Goal: Check status: Check status

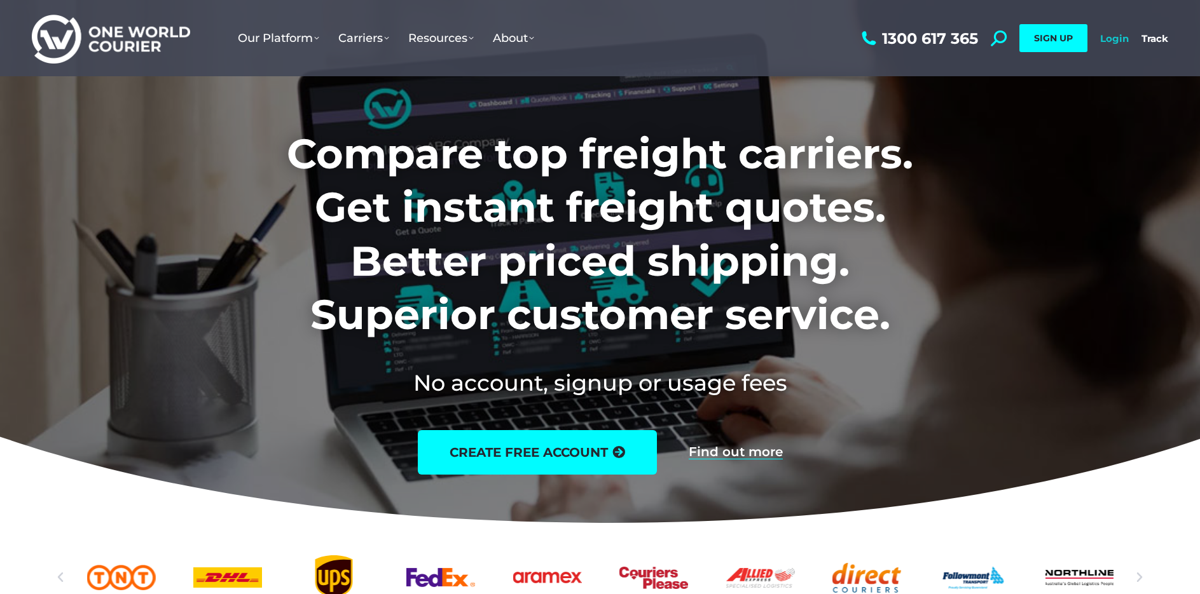
click at [1115, 36] on link "Login" at bounding box center [1114, 38] width 29 height 12
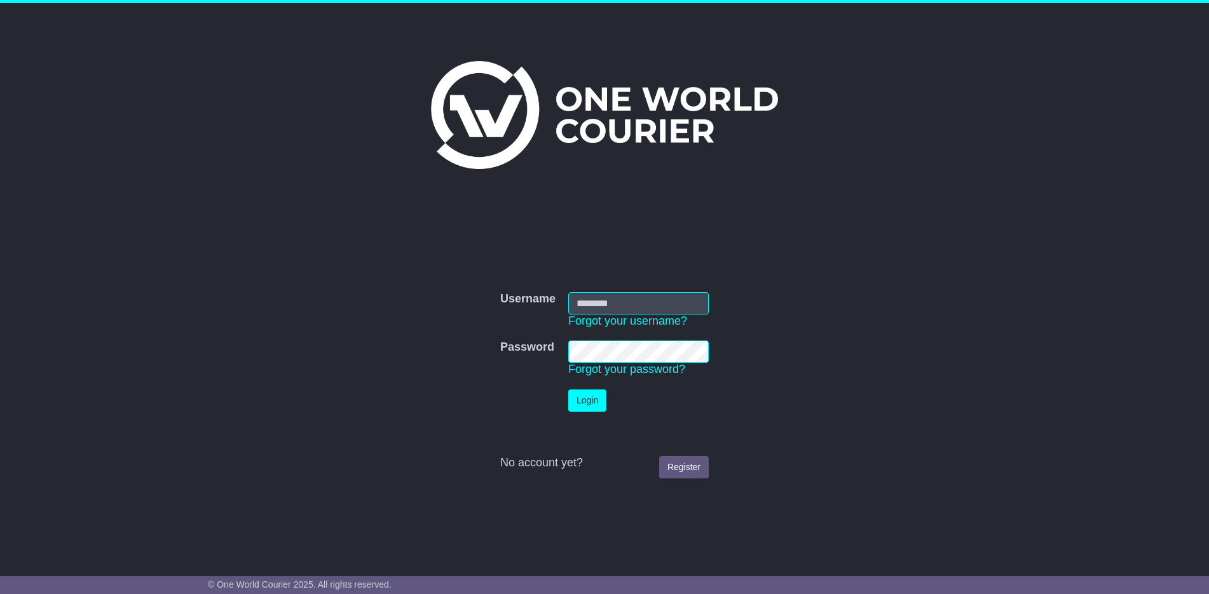
type input "**********"
click at [577, 399] on button "Login" at bounding box center [587, 401] width 38 height 22
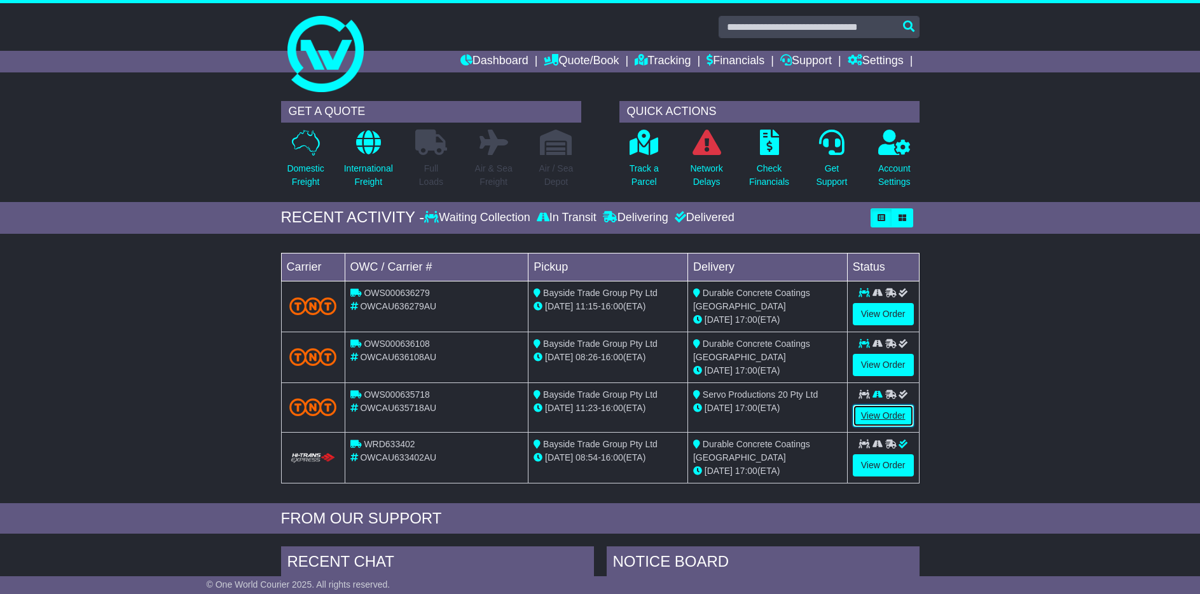
click at [888, 413] on link "View Order" at bounding box center [883, 416] width 61 height 22
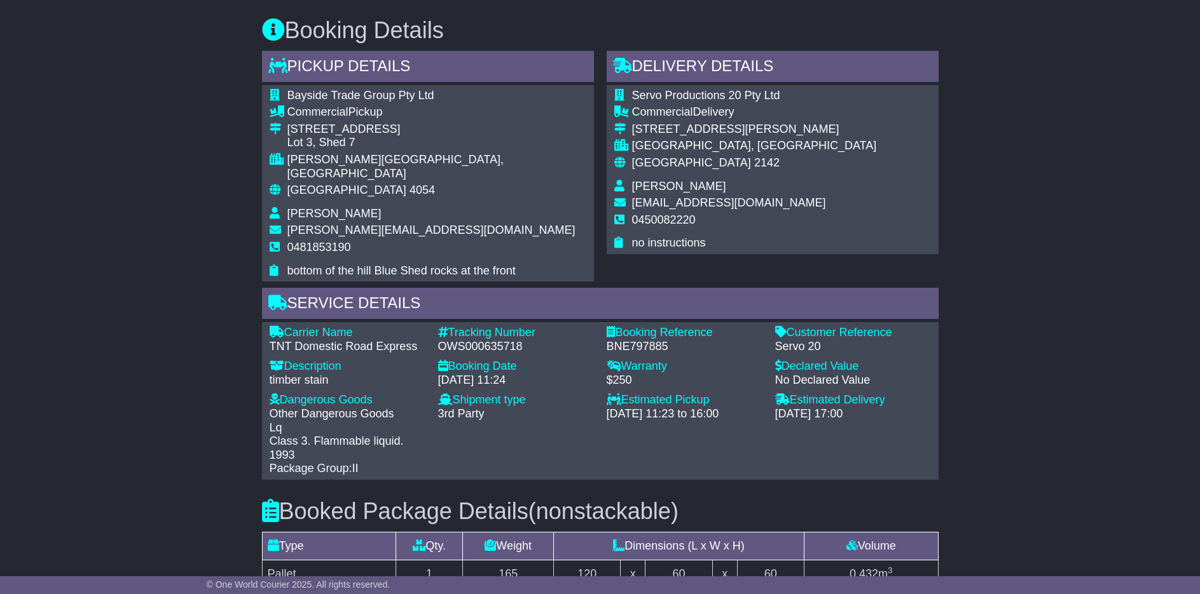
scroll to position [699, 0]
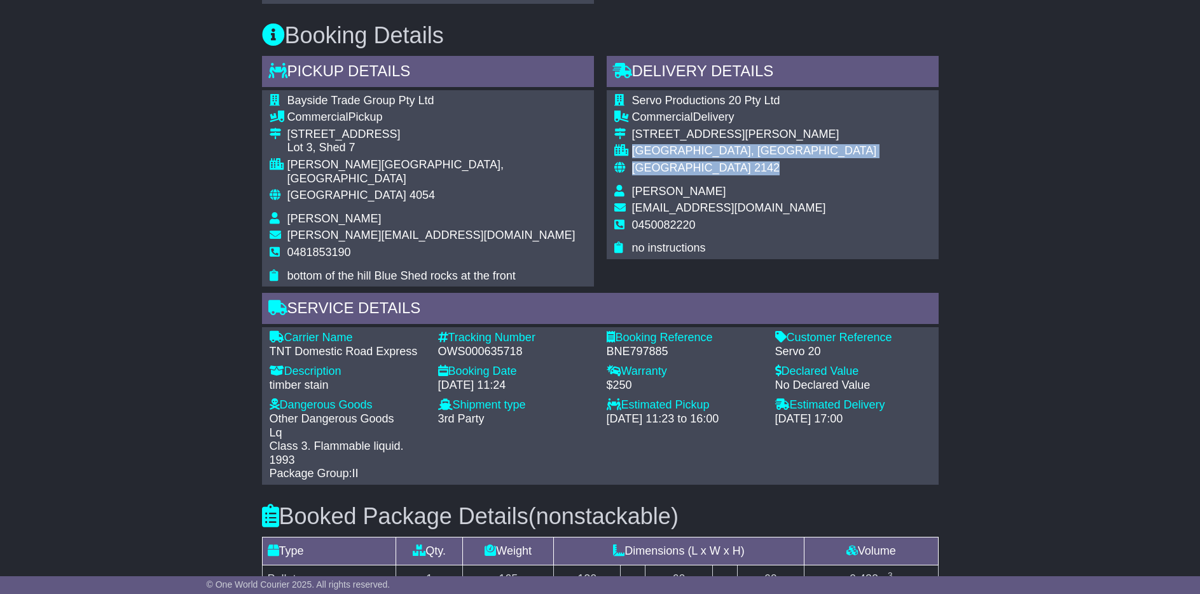
drag, startPoint x: 632, startPoint y: 151, endPoint x: 727, endPoint y: 166, distance: 96.0
click at [727, 166] on tbody "Servo Productions 20 Pty Ltd Commercial Delivery [STREET_ADDRESS][PERSON_NAME] …" at bounding box center [745, 174] width 263 height 161
click at [727, 166] on div "Australia 2142" at bounding box center [754, 168] width 245 height 14
click at [804, 177] on div "Servo Productions 20 Pty Ltd Commercial Delivery [STREET_ADDRESS][PERSON_NAME] …" at bounding box center [773, 174] width 332 height 169
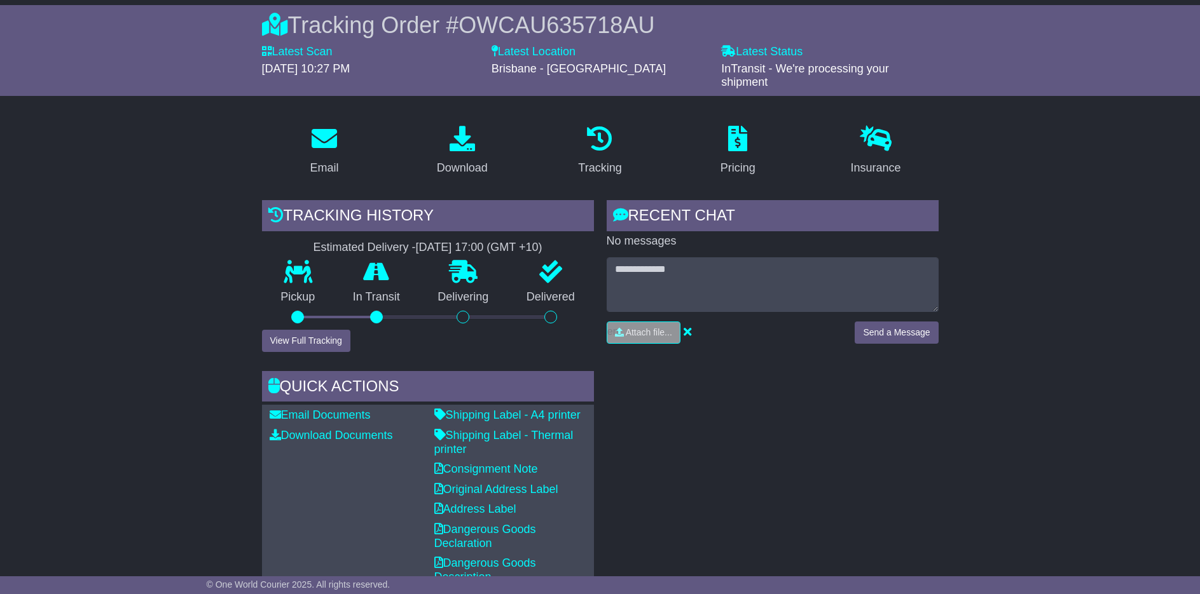
scroll to position [104, 0]
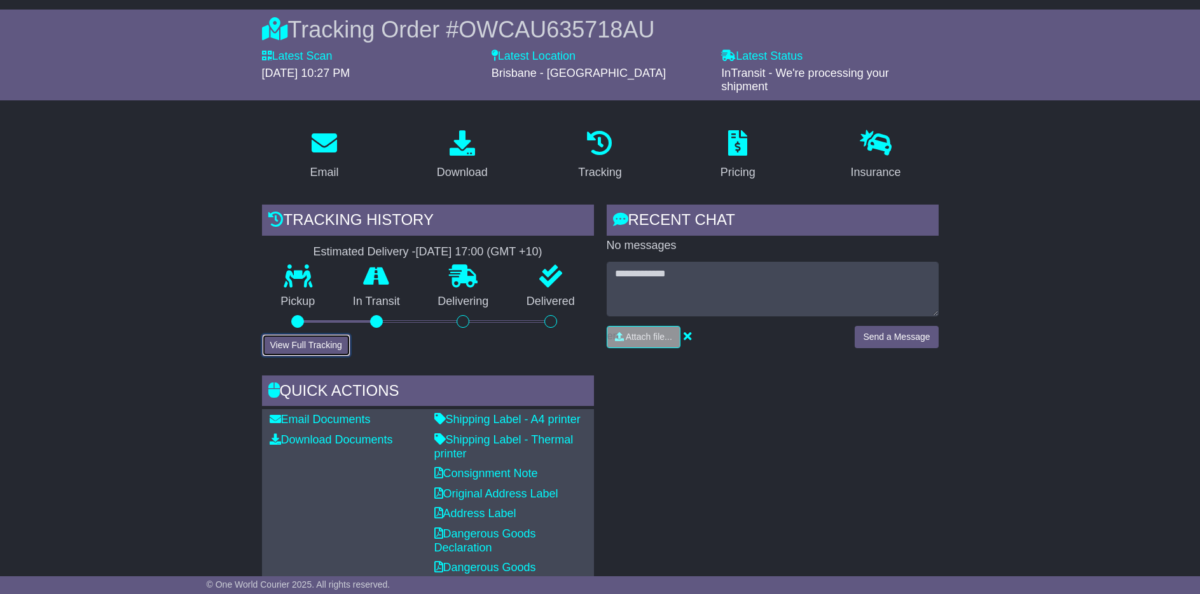
click at [317, 348] on button "View Full Tracking" at bounding box center [306, 345] width 88 height 22
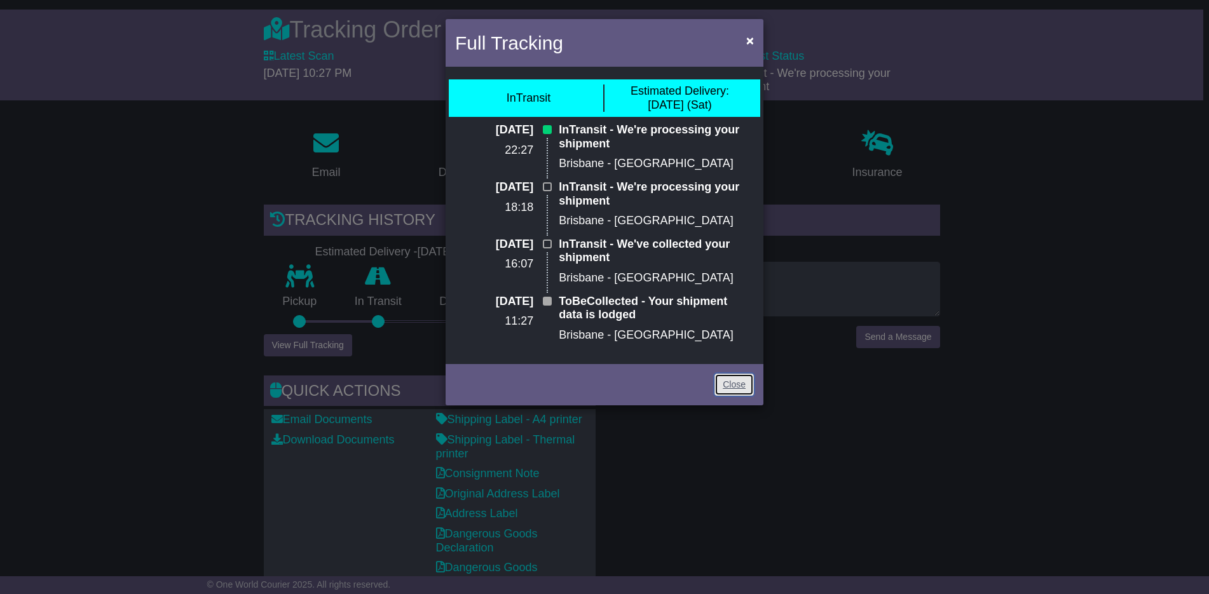
click at [732, 388] on link "Close" at bounding box center [734, 385] width 39 height 22
